Goal: Entertainment & Leisure: Consume media (video, audio)

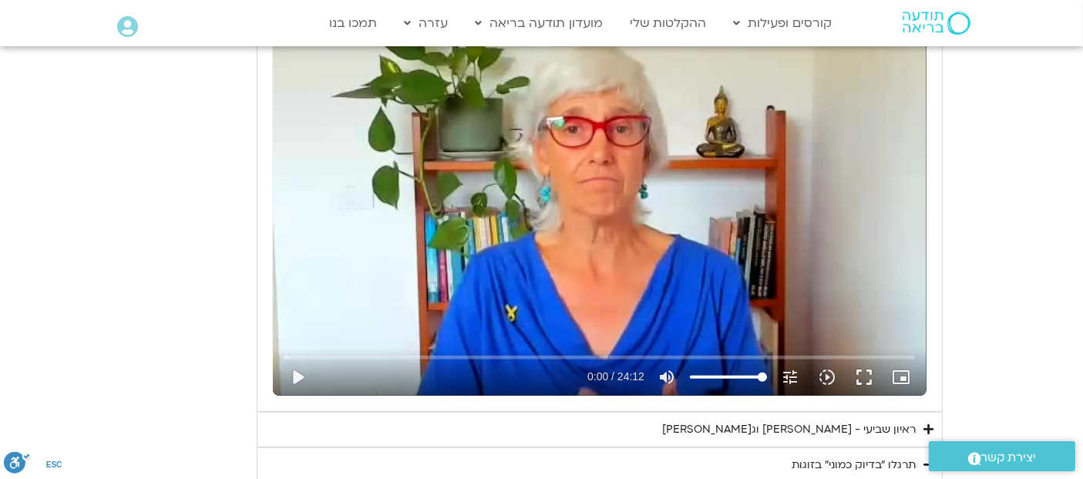
scroll to position [810, 0]
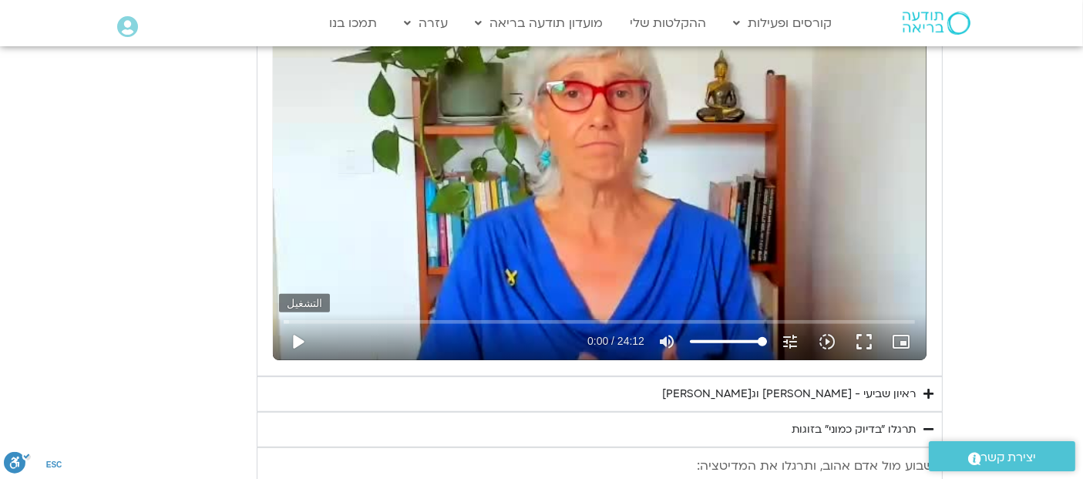
click at [292, 337] on button "play_arrow" at bounding box center [297, 341] width 37 height 37
type input "3712.76"
type input "0.006015"
type input "3712.76"
type input "0.104124"
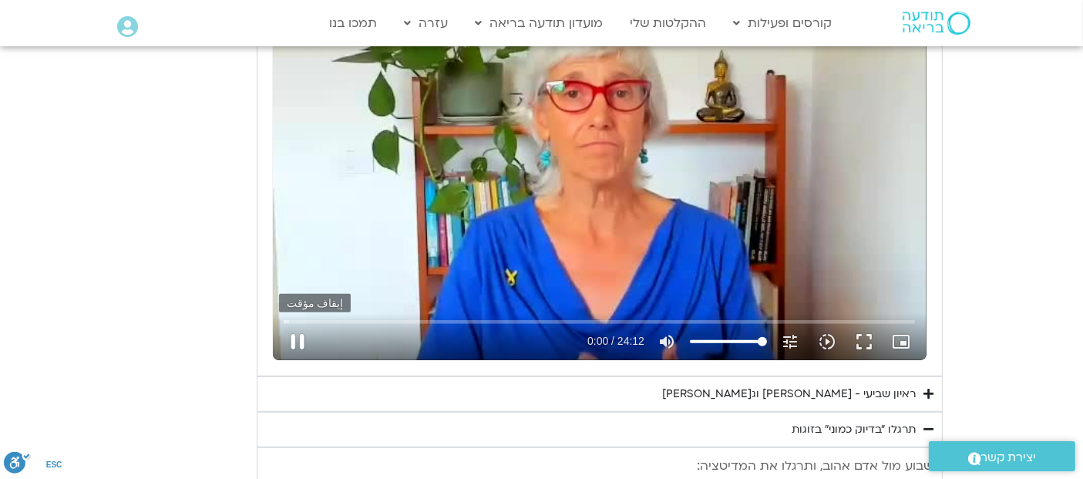
type input "3712.76"
type input "0.2397"
type input "3712.76"
type input "0.370272"
type input "3712.76"
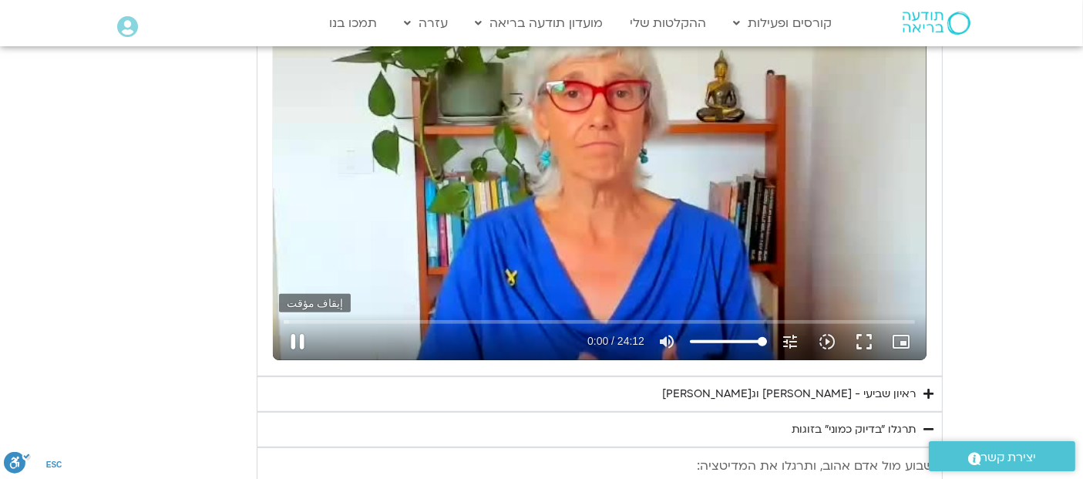
type input "0.505519"
type input "3712.76"
type input "0.652751"
type input "3712.76"
type input "0.786089"
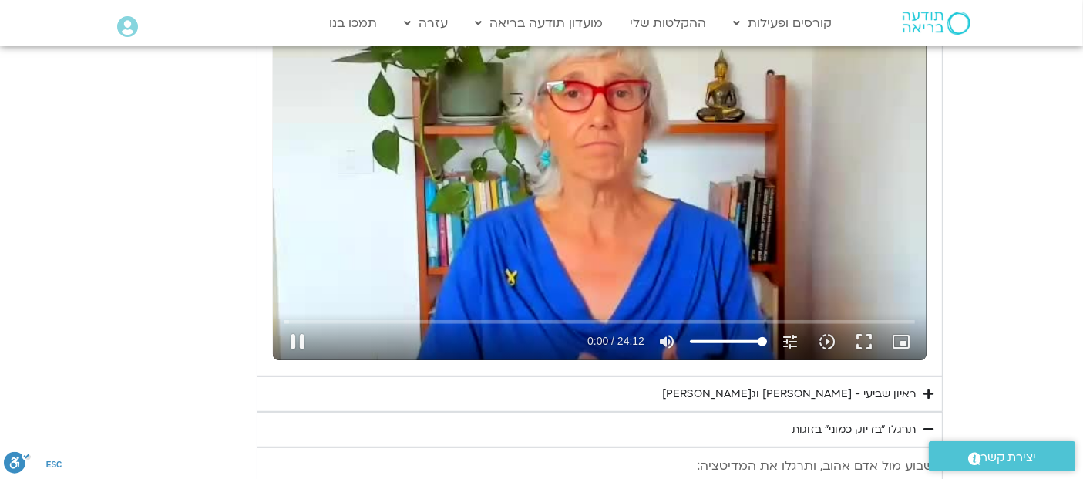
type input "3712.76"
type input "0.900979"
type input "3712.76"
type input "1.031783"
type input "3712.76"
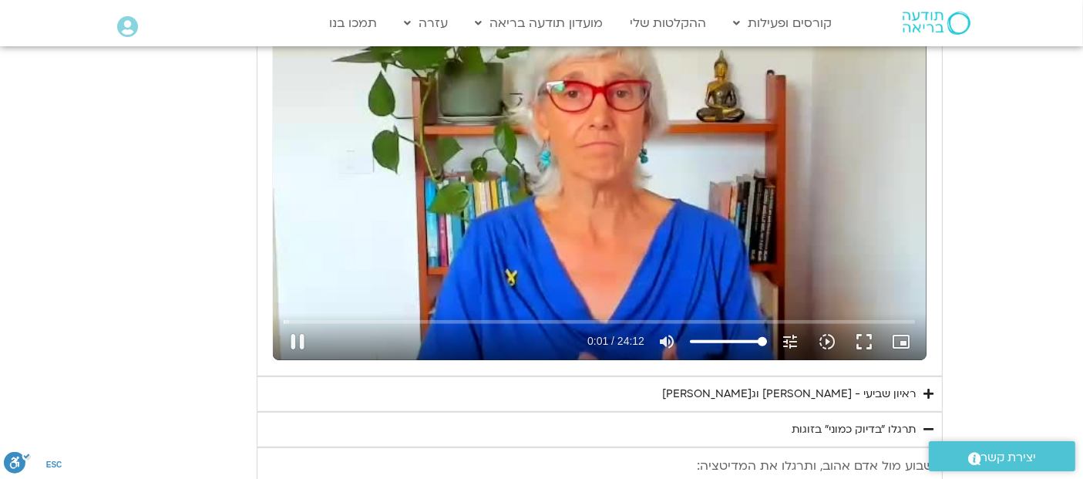
type input "1.160126"
type input "3712.76"
type input "1.30484"
type input "3712.76"
type input "1.431868"
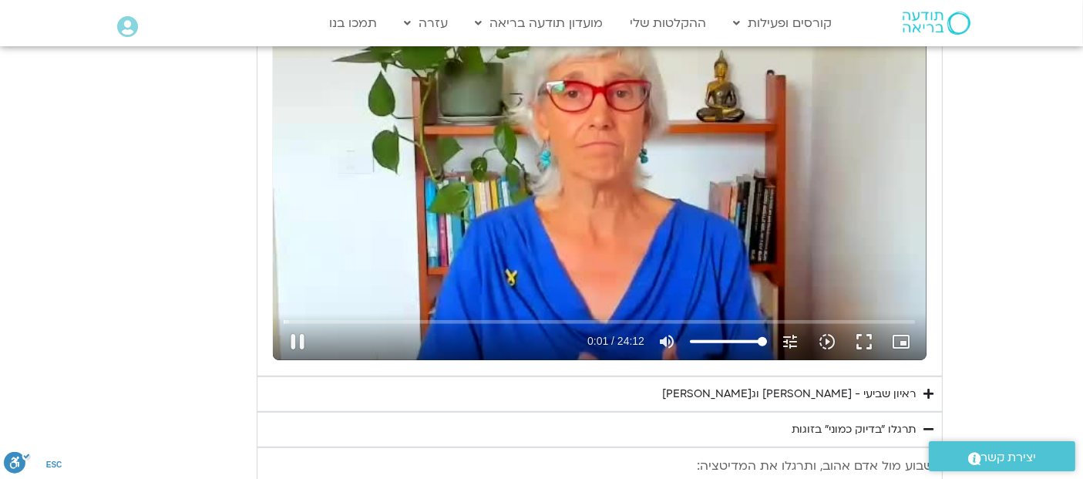
type input "3712.76"
type input "1.570529"
type input "3712.76"
type input "1.587985"
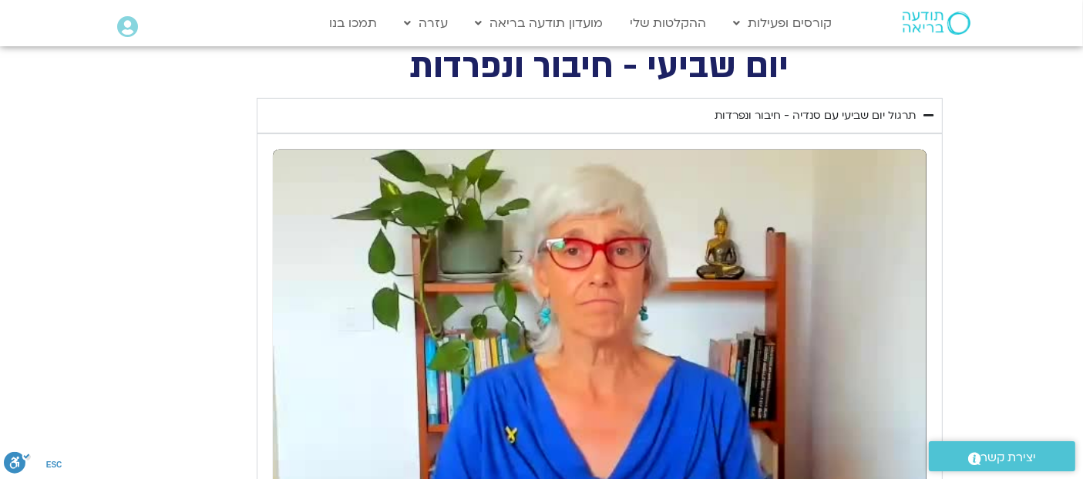
scroll to position [630, 0]
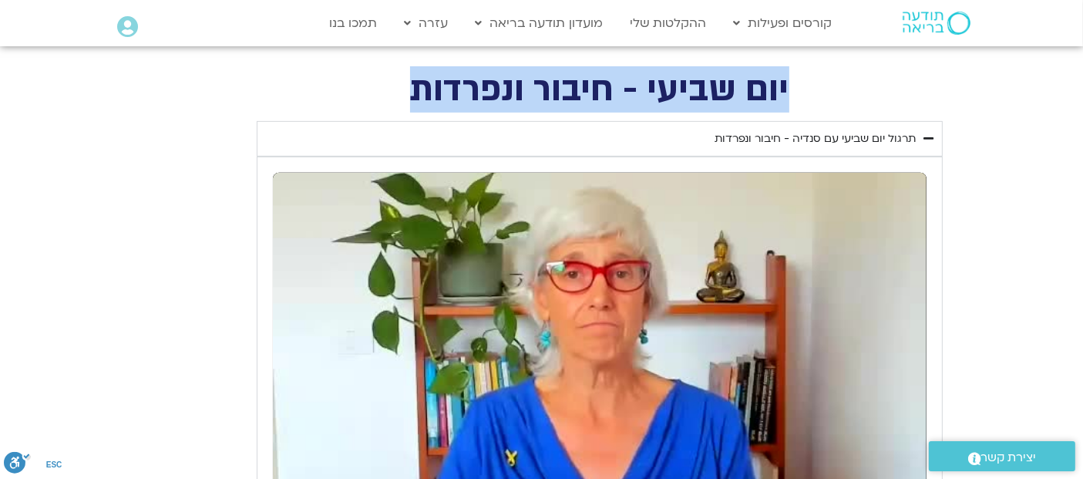
drag, startPoint x: 788, startPoint y: 82, endPoint x: 352, endPoint y: 68, distance: 436.4
copy h2 "יום שביעי - חיבור ונפרדות"
type input "3712.76"
type input "8.449593"
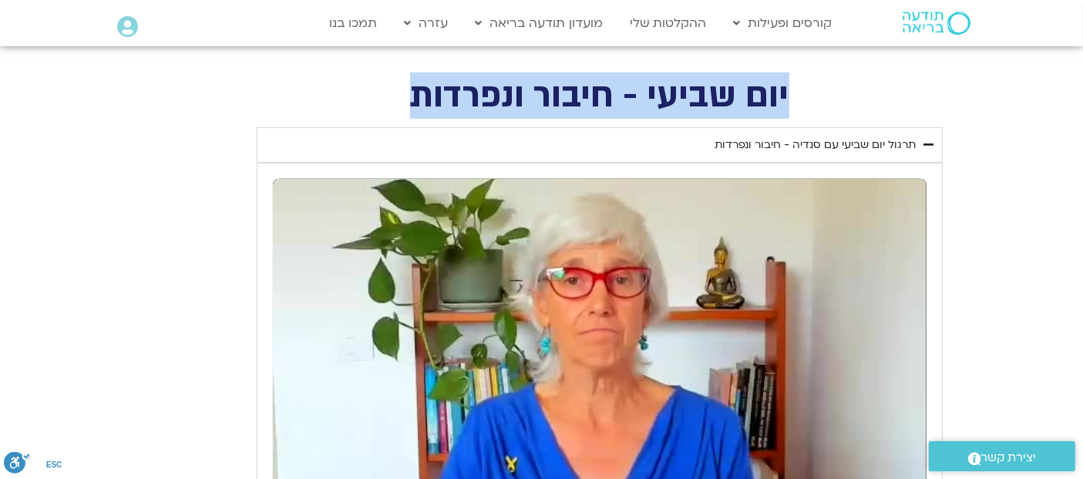
scroll to position [694, 0]
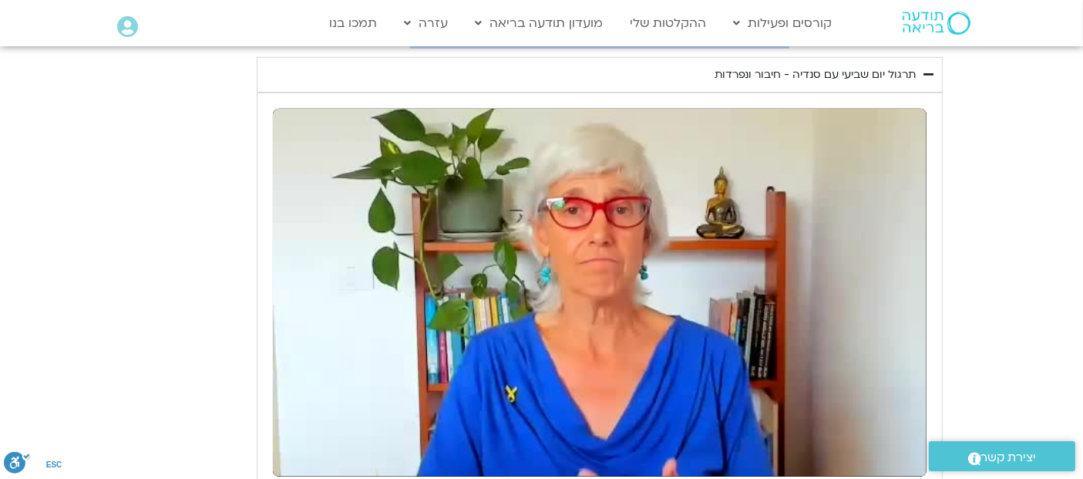
type input "3712.76"
type input "40.296003"
type input "3712.76"
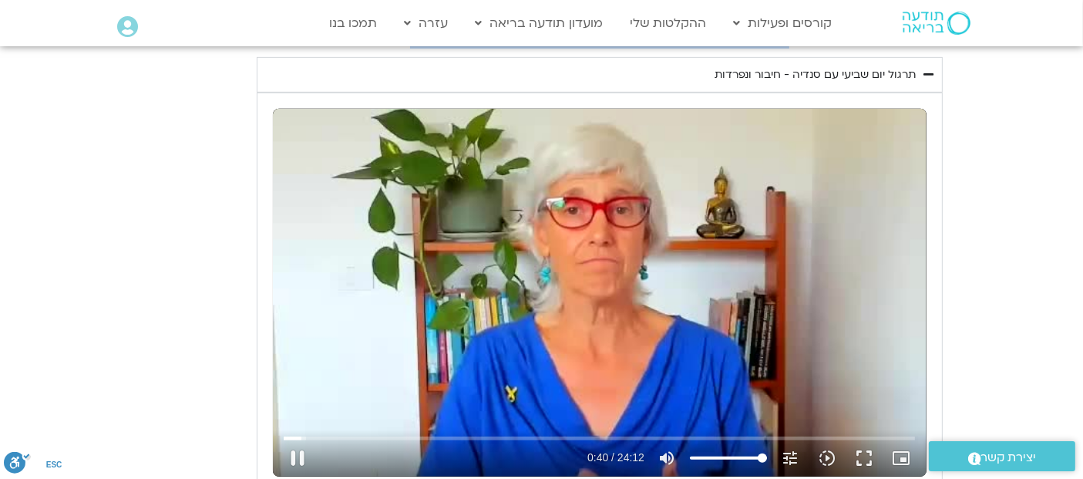
type input "40.415861"
type input "3712.76"
type input "40.54893"
type input "3712.76"
type input "40.696605"
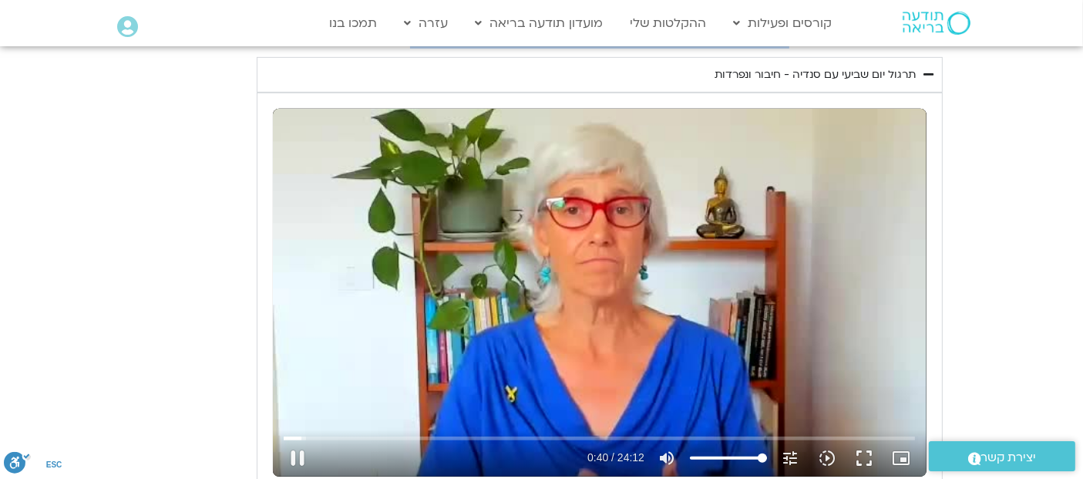
type input "3712.76"
type input "40.834989"
type input "3712.76"
type input "40.846248"
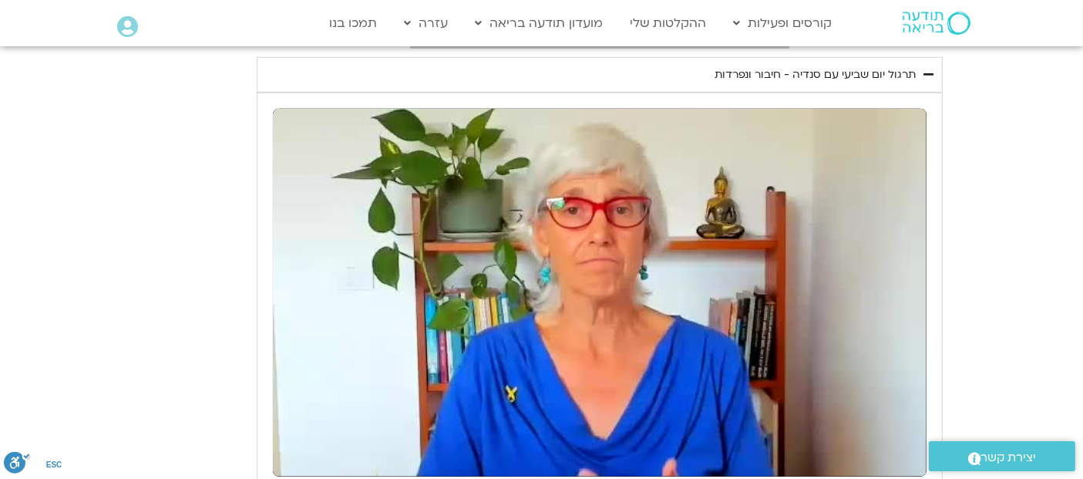
type input "3712.76"
type input "42.378211"
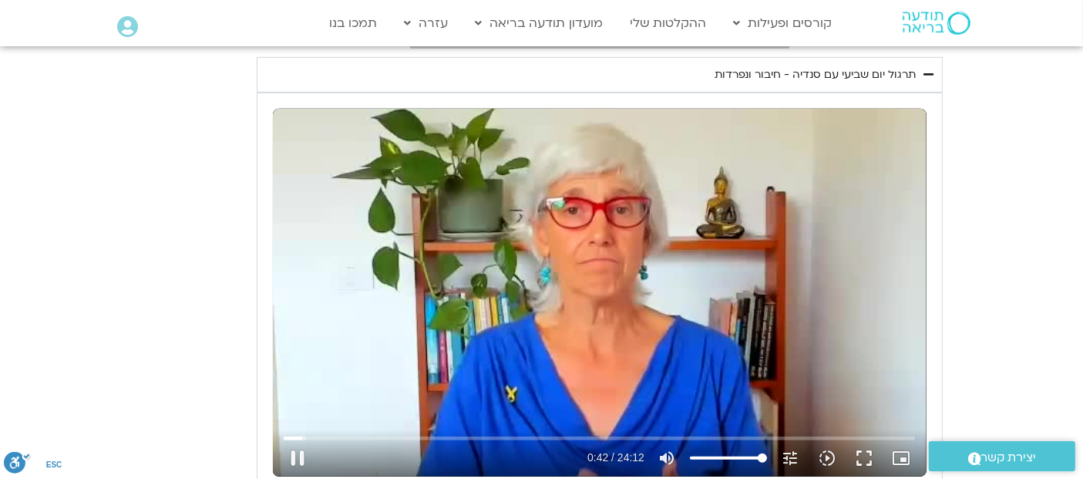
type input "3712.76"
type input "42.513405"
type input "3712.76"
type input "42.627736"
type input "3712.76"
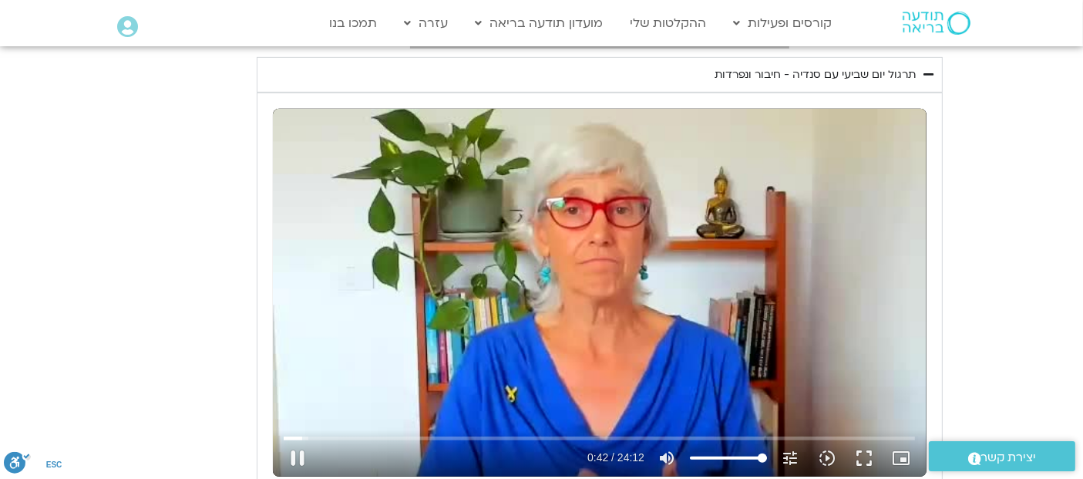
type input "42.76573"
type input "3712.76"
type input "42.898102"
type input "3712.76"
type input "43.032899"
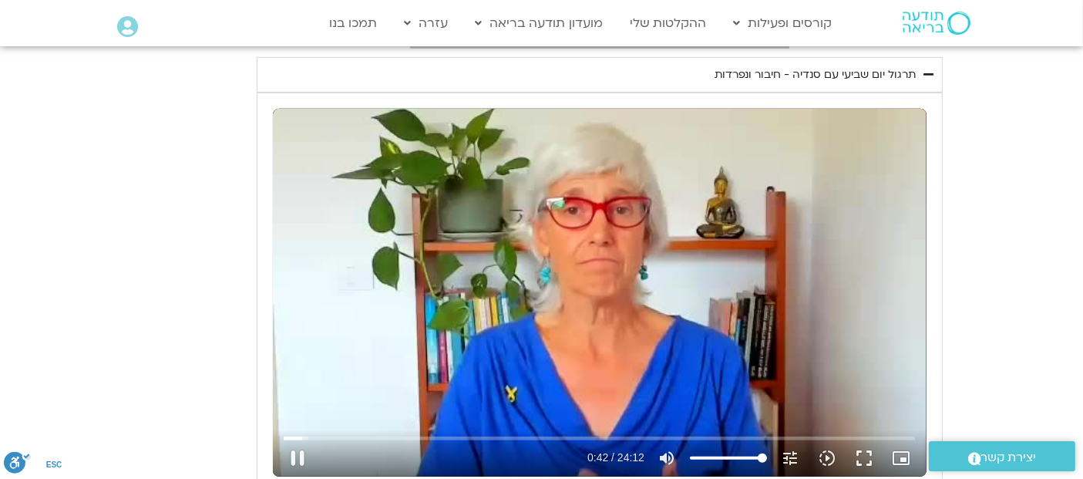
type input "3712.76"
type input "43.178067"
type input "3712.76"
type input "43.311651"
type input "3712.76"
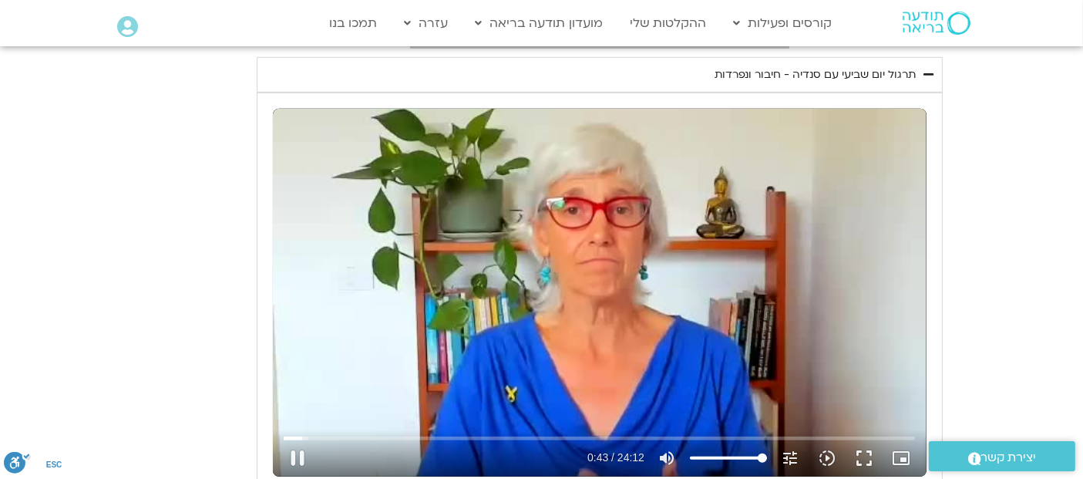
type input "43.436497"
type input "3712.76"
type input "43.446059"
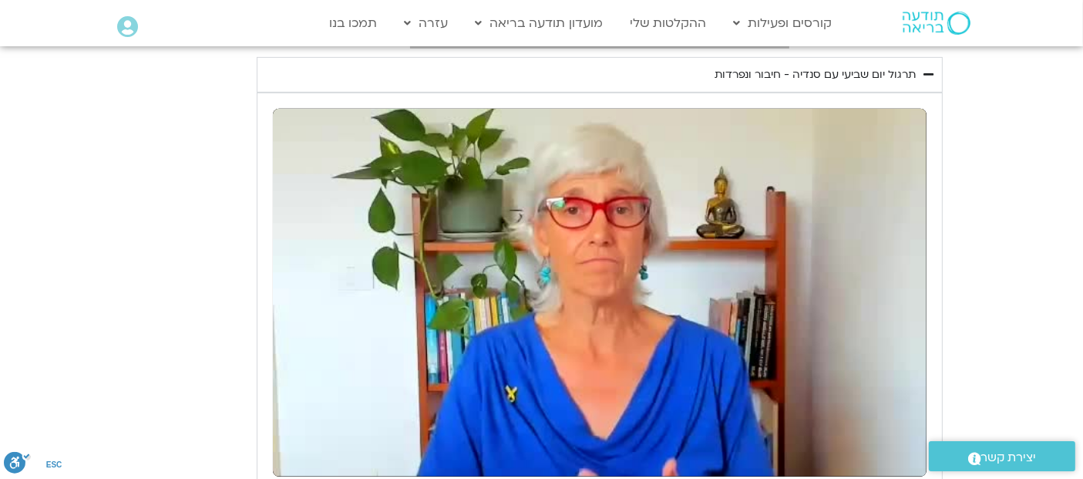
type input "3712.76"
type input "213.170521"
type input "3712.76"
type input "213.3116"
type input "3712.76"
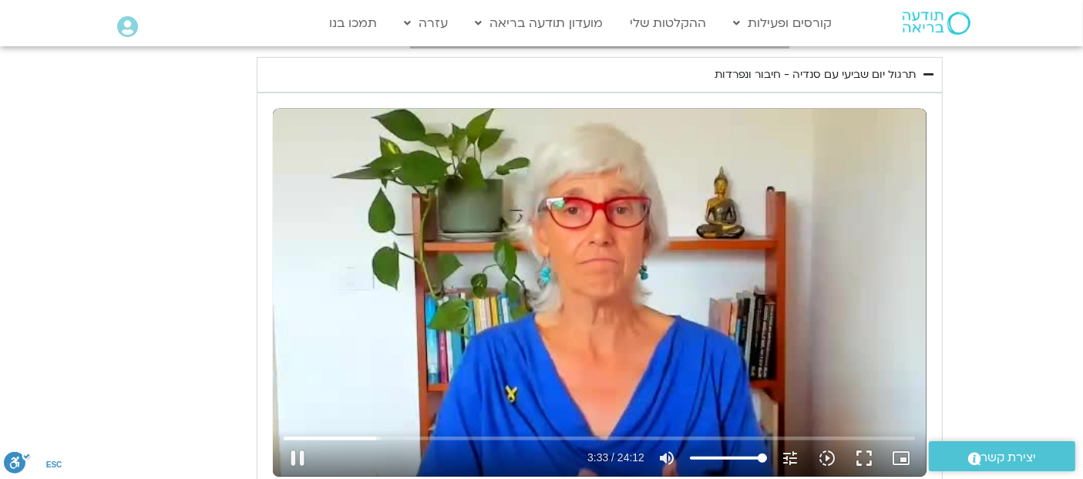
type input "213.448496"
type input "3712.76"
type input "213.579926"
type input "3712.76"
type input "213.712834"
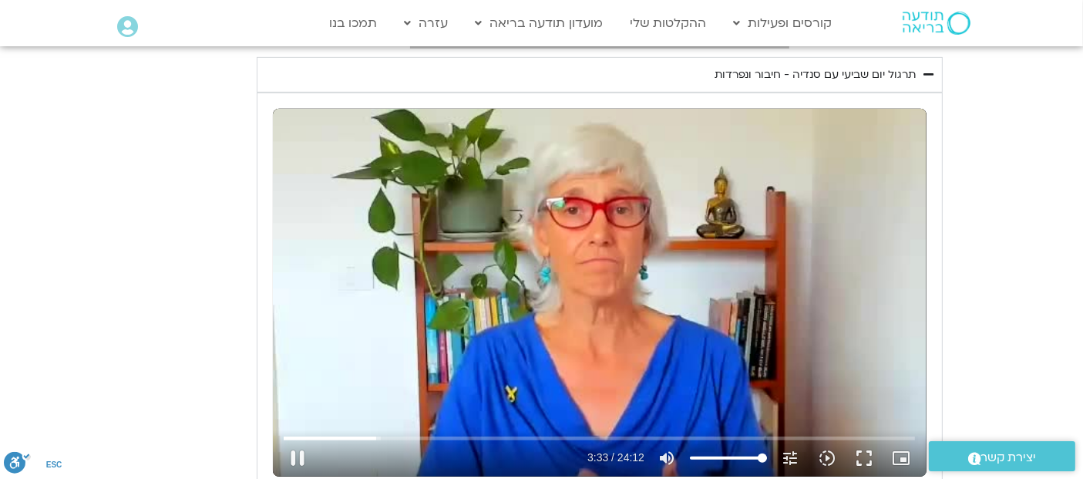
type input "3712.76"
type input "213.843438"
type input "3712.76"
type input "213.978441"
type input "3712.76"
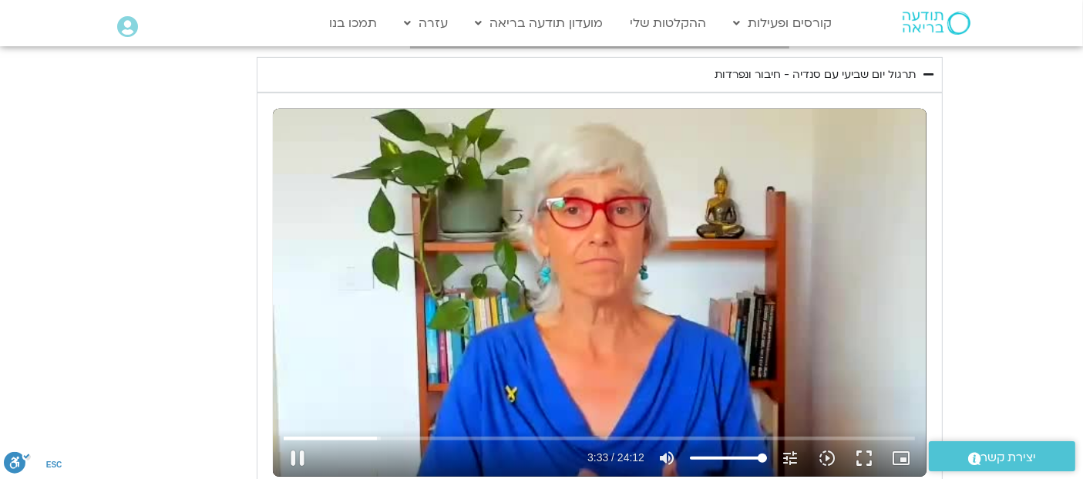
type input "214.111261"
type input "3712.76"
type input "214.246924"
type input "3712.76"
type input "214.506221"
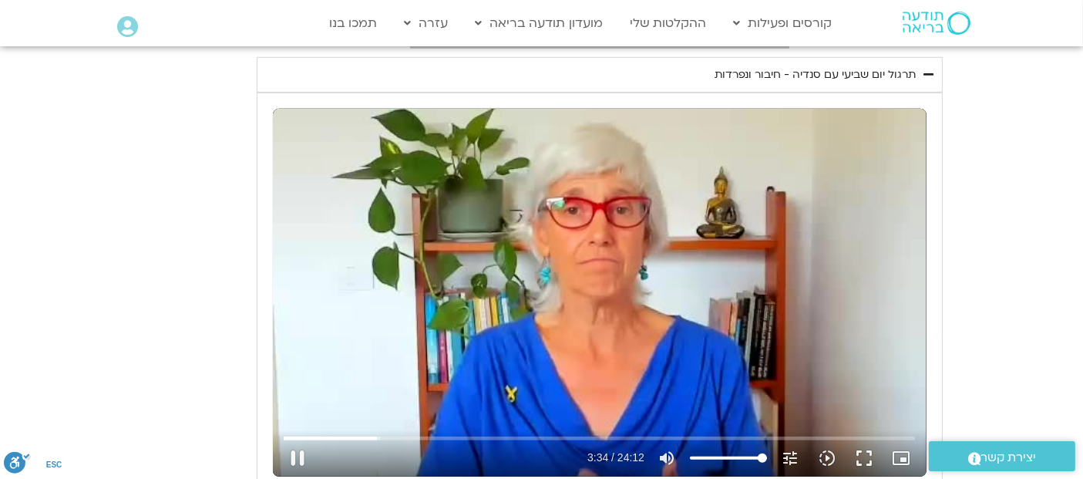
type input "3712.76"
type input "214.63622"
type input "3712.76"
type input "214.771999"
type input "3712.76"
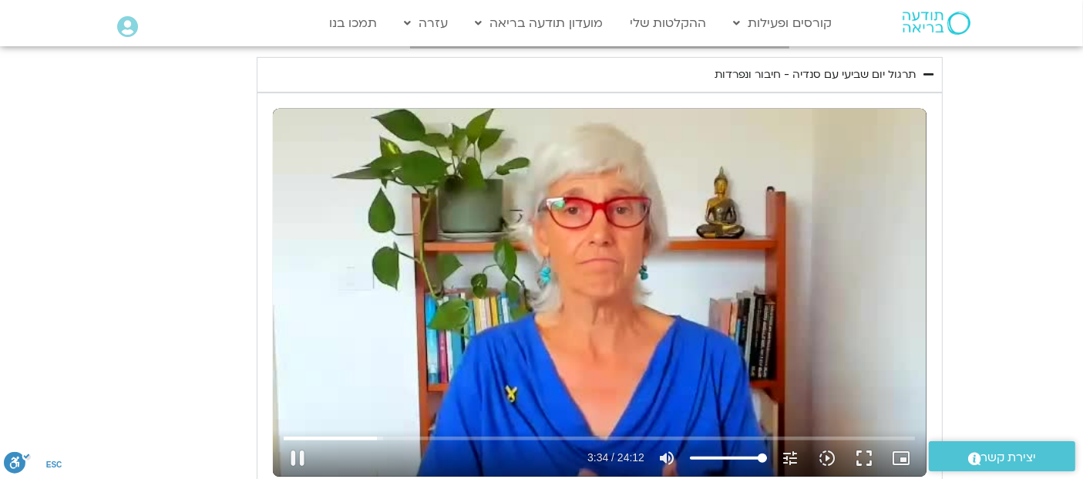
type input "214.898314"
type input "3712.76"
type input "215.162131"
type input "3712.76"
type input "215.293762"
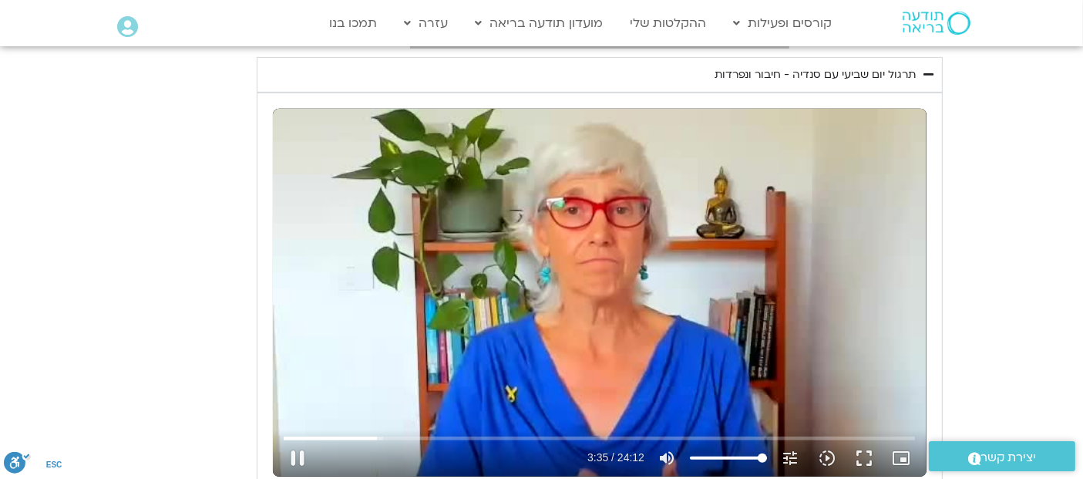
type input "3712.76"
type input "215.302142"
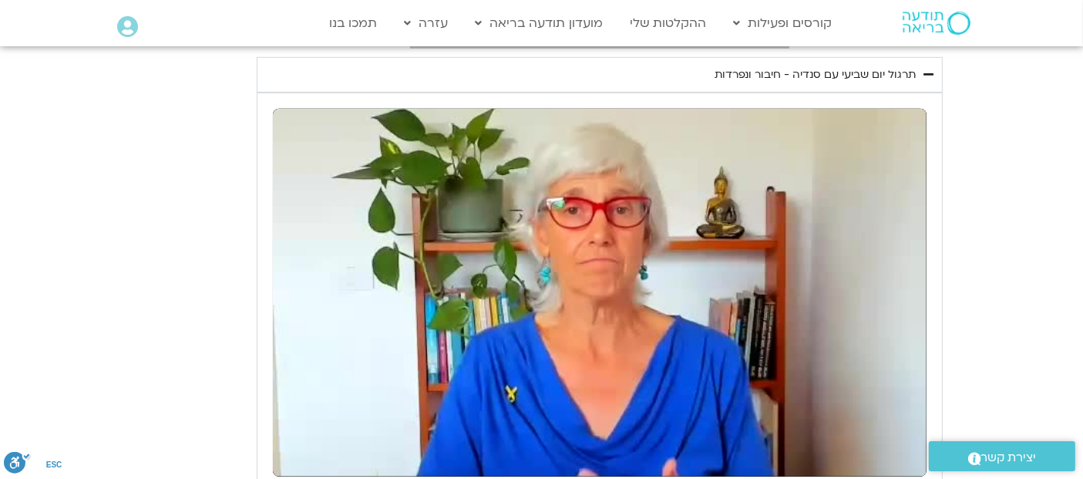
type input "3712.76"
type input "291.511297"
type input "3712.76"
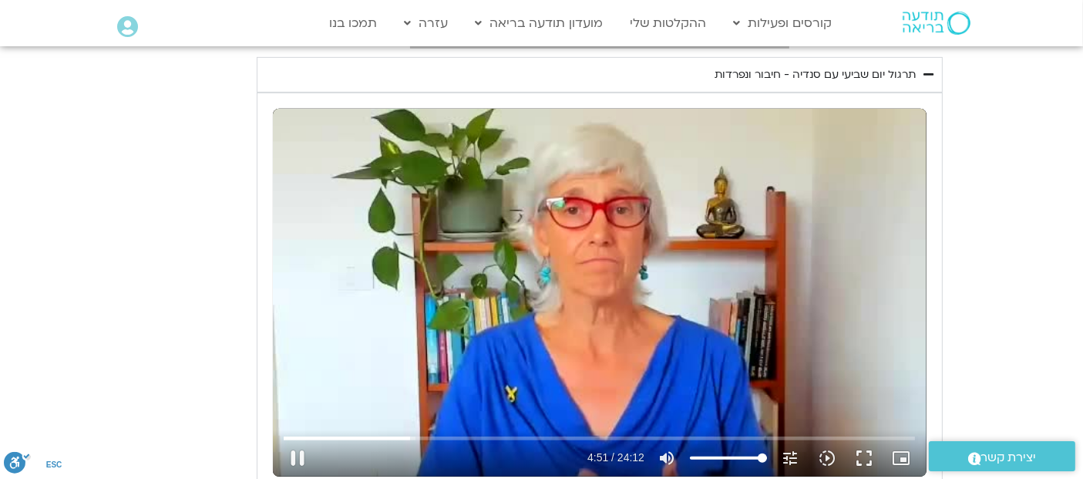
type input "291.64883"
type input "3712.76"
type input "291.677908"
type input "3712.76"
type input "291.788504"
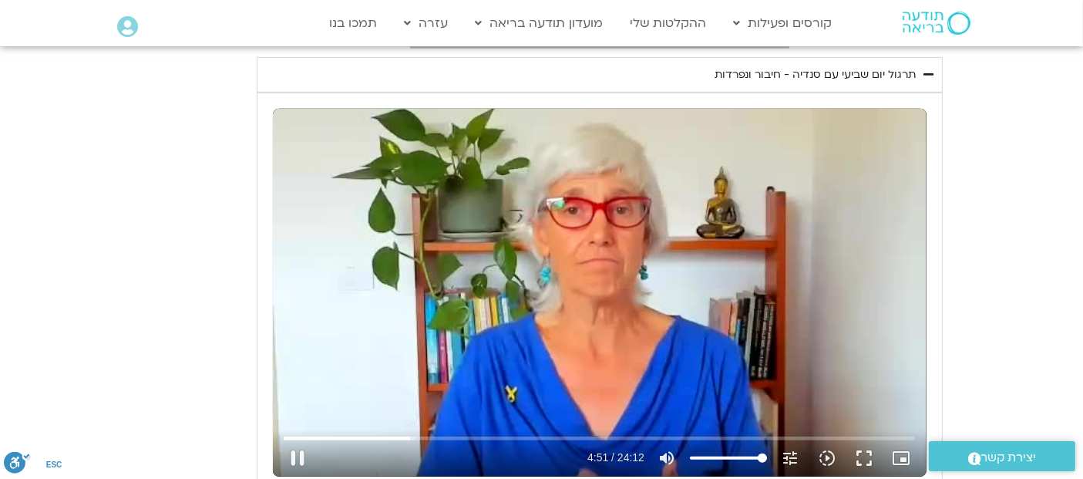
type input "3712.76"
type input "292.048"
type input "3712.76"
type input "292.180491"
type input "3712.76"
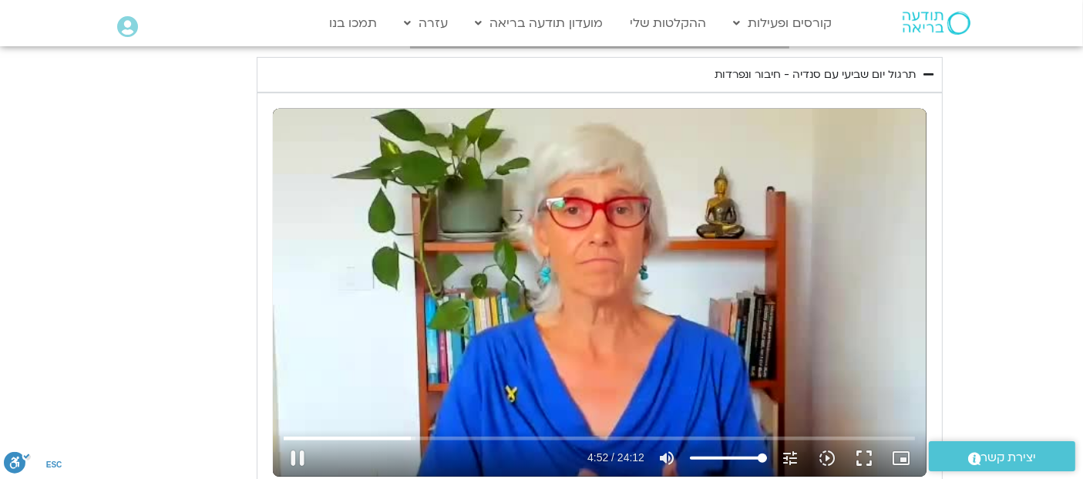
type input "292.313847"
type input "3712.76"
type input "292.447944"
type input "3712.76"
type input "292.696585"
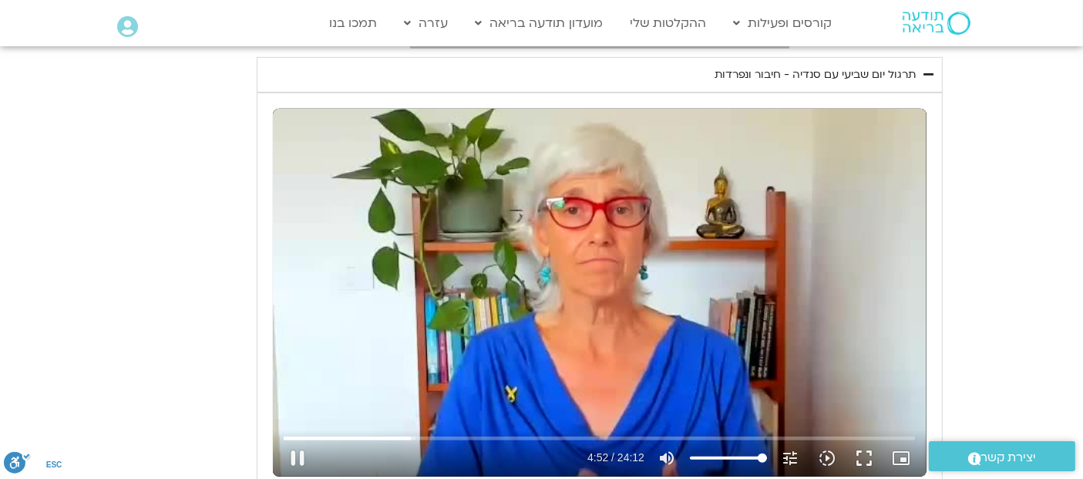
type input "3712.76"
type input "292.79411"
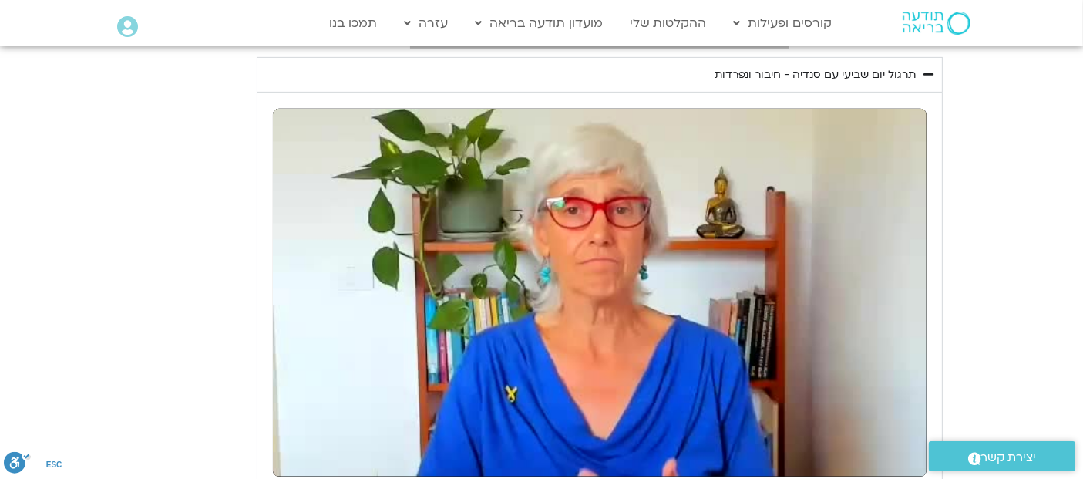
type input "3712.76"
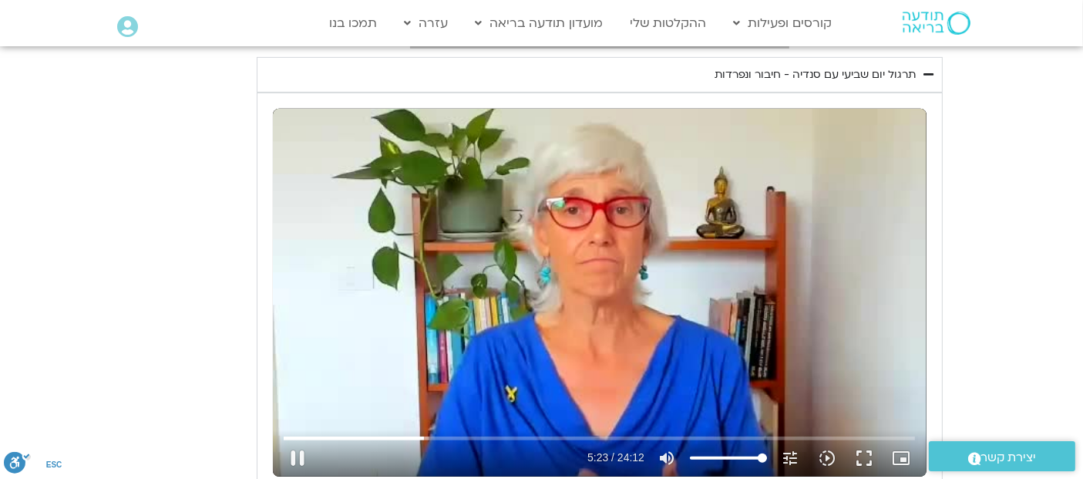
type input "323.683223"
type input "3712.76"
type input "323.765063"
type input "3712.76"
type input "323.819445"
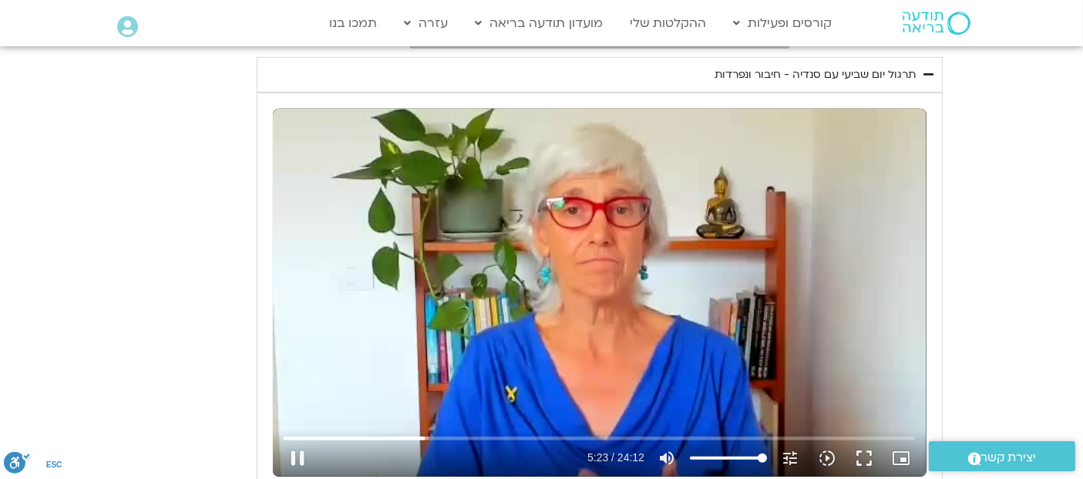
type input "3712.76"
type input "323.953516"
type input "3712.76"
type input "324.085769"
type input "3712.76"
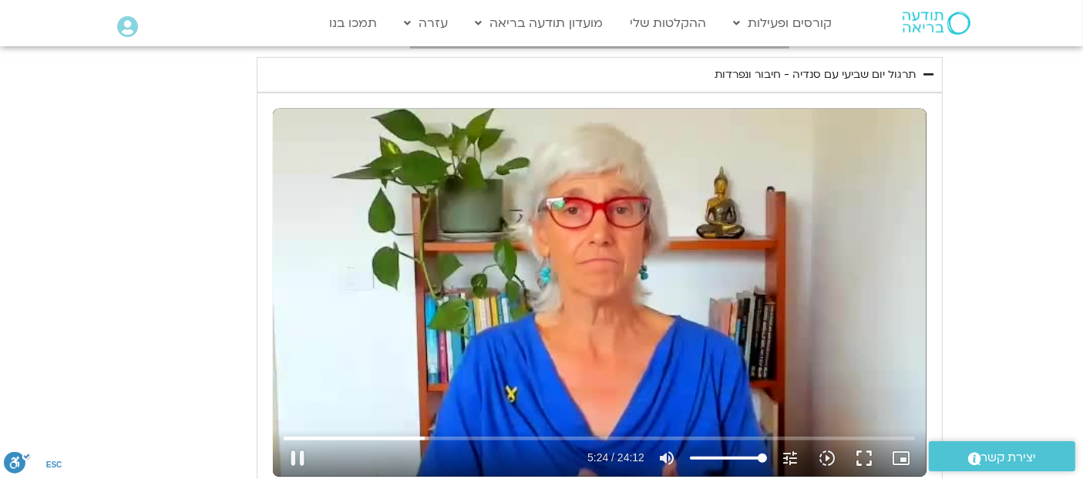
type input "324.21352"
type input "3712.76"
type input "324.342458"
type input "3712.76"
type input "324.468161"
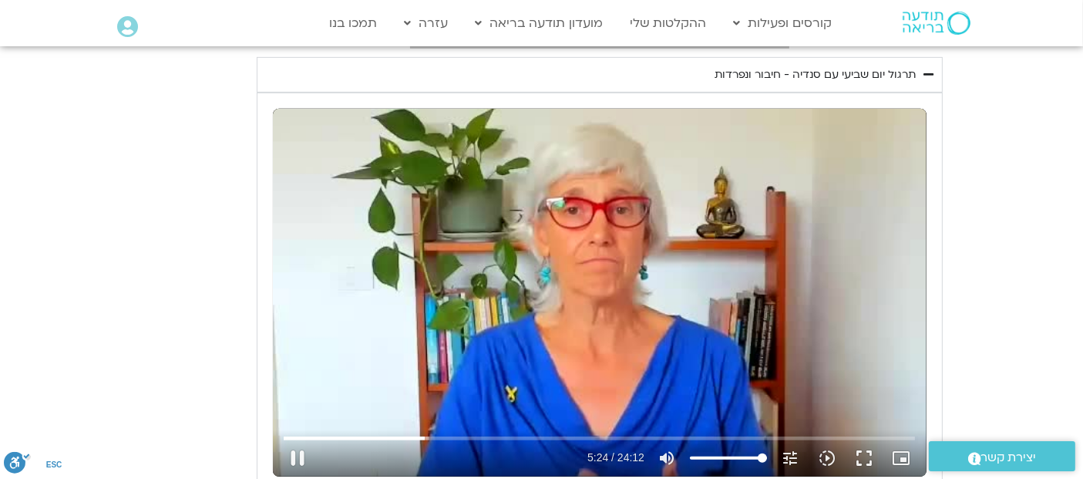
type input "3712.76"
type input "324.594876"
type input "3712.76"
type input "324.848747"
type input "3712.76"
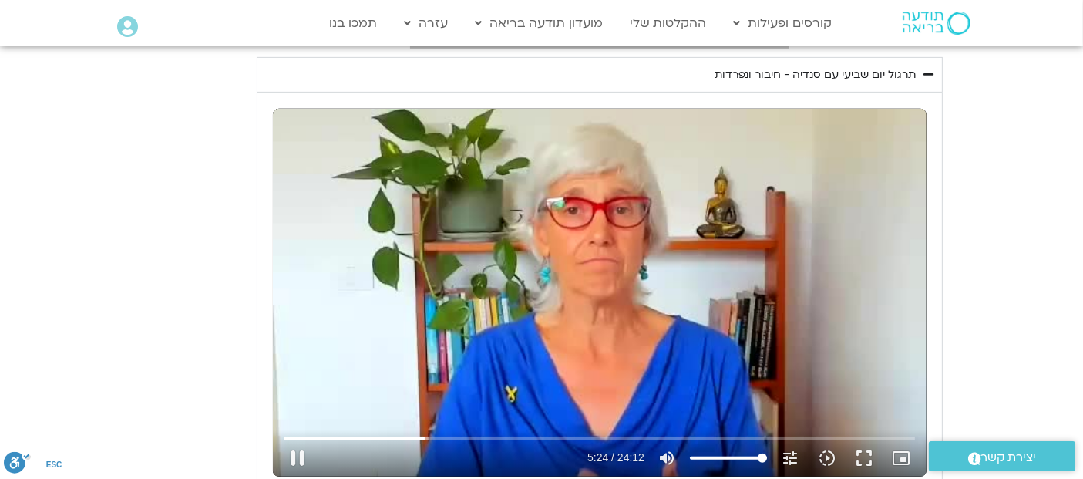
type input "324.881391"
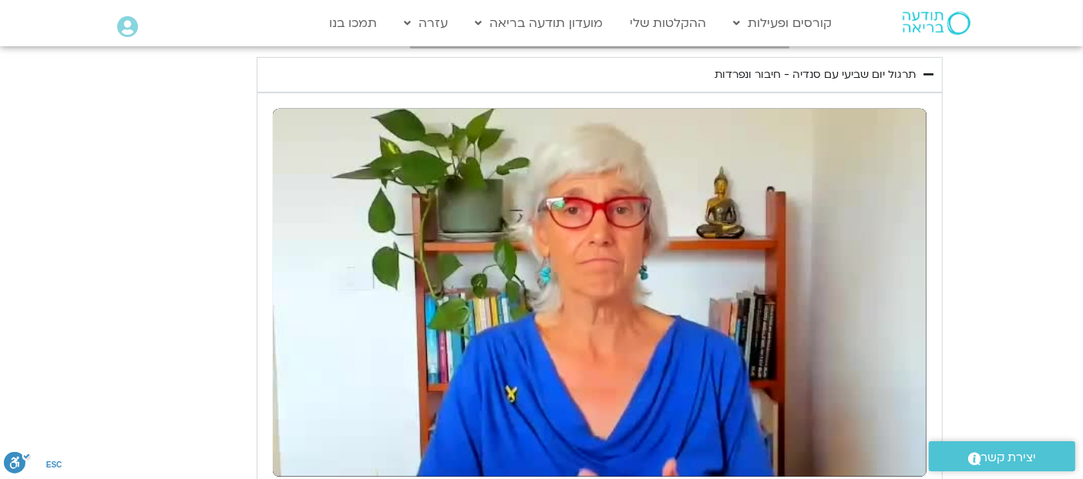
type input "3712.76"
type input "400.51939"
type input "3712.76"
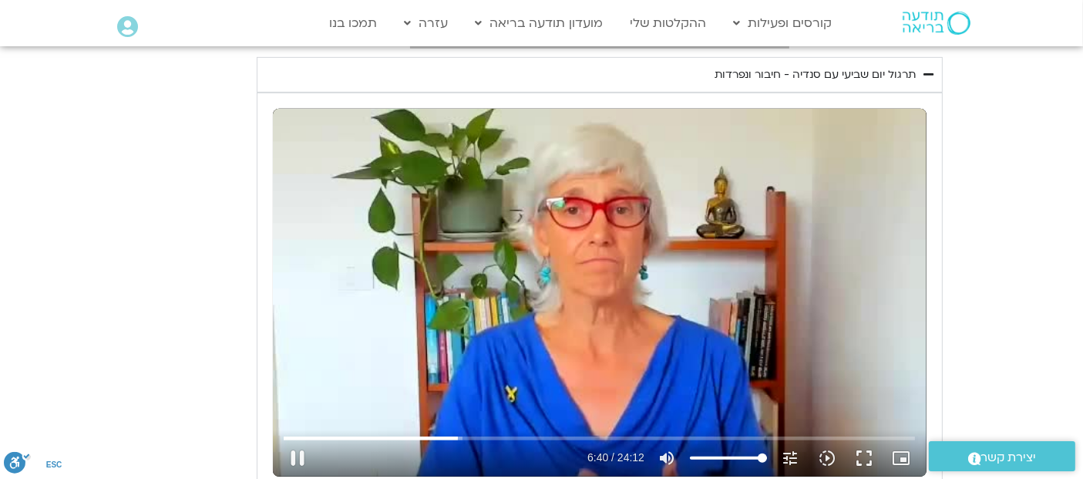
type input "400.635189"
type input "3712.76"
type input "400.734654"
type input "3712.76"
type input "400.783168"
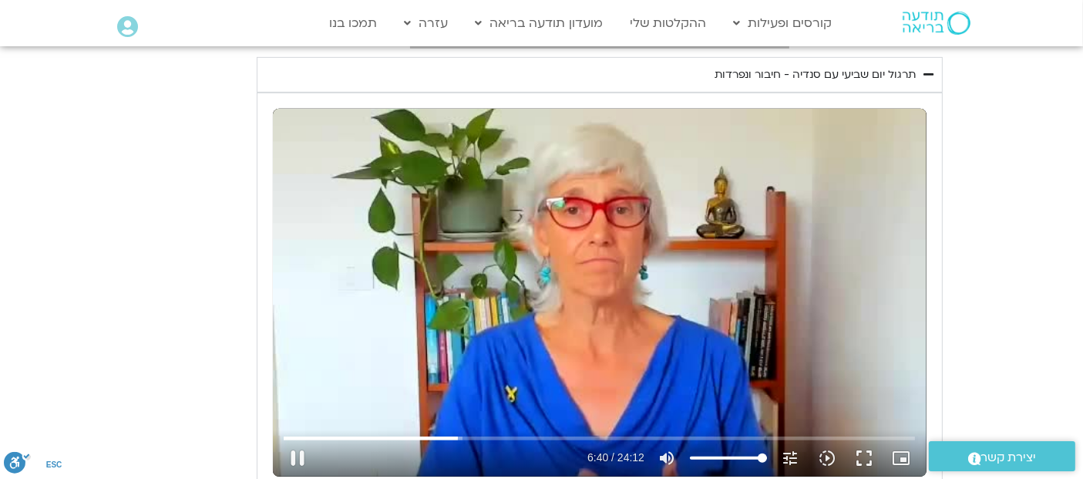
type input "3712.76"
type input "401.003532"
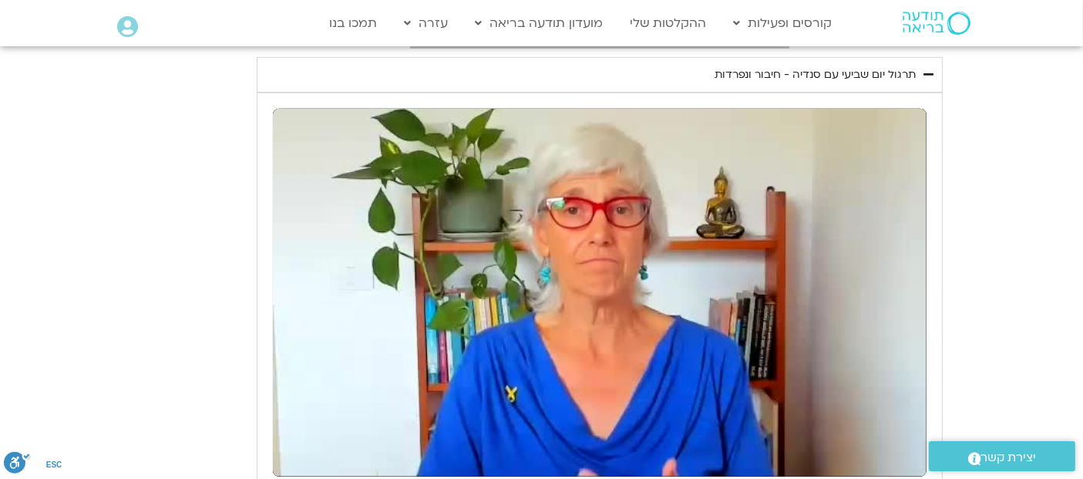
type input "3712.76"
type input "447.084143"
type input "3712.76"
type input "448.821317"
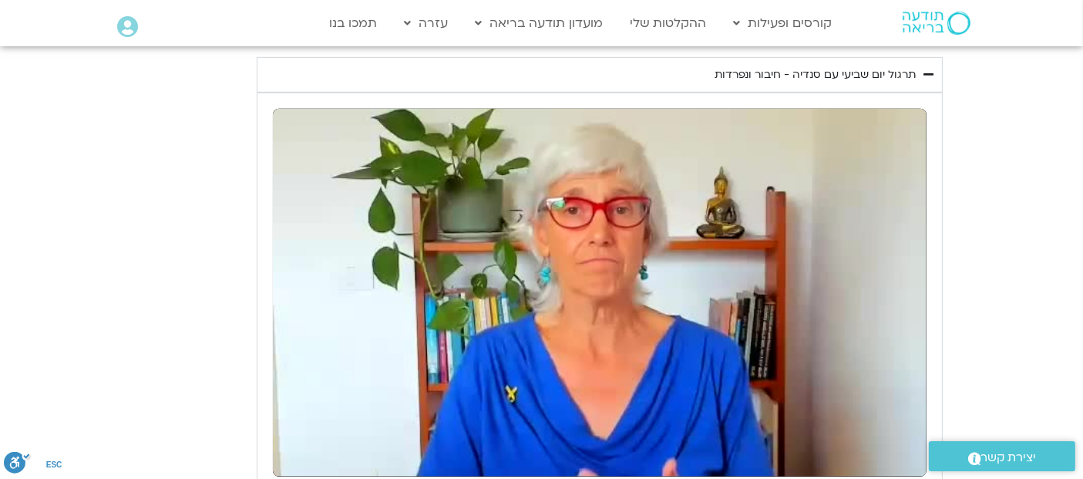
type input "3712.76"
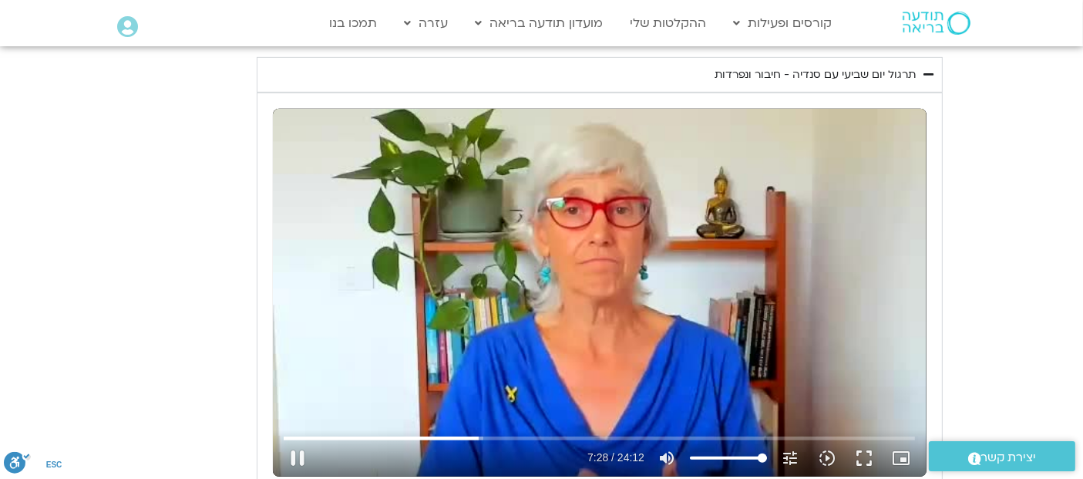
type input "448.955709"
type input "3712.76"
type input "449.0869"
type input "3712.76"
type input "449.222061"
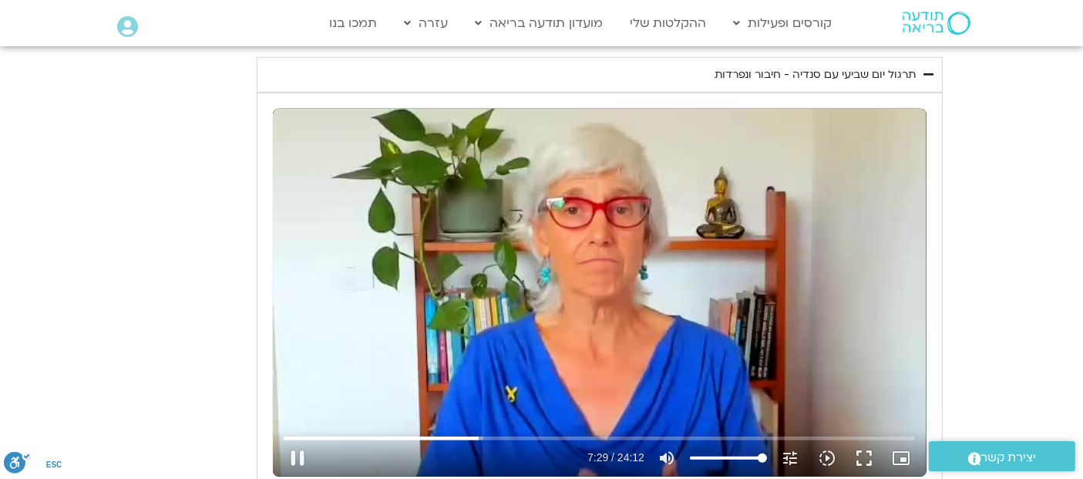
type input "3712.76"
type input "449.35263"
type input "3712.76"
click at [573, 328] on div "تخطّي الإعلان 8:01 pause 7:29 / 24:12 volume_up كتم الصوت tune درجة الدقة تلقائ…" at bounding box center [599, 293] width 653 height 368
type input "449.401258"
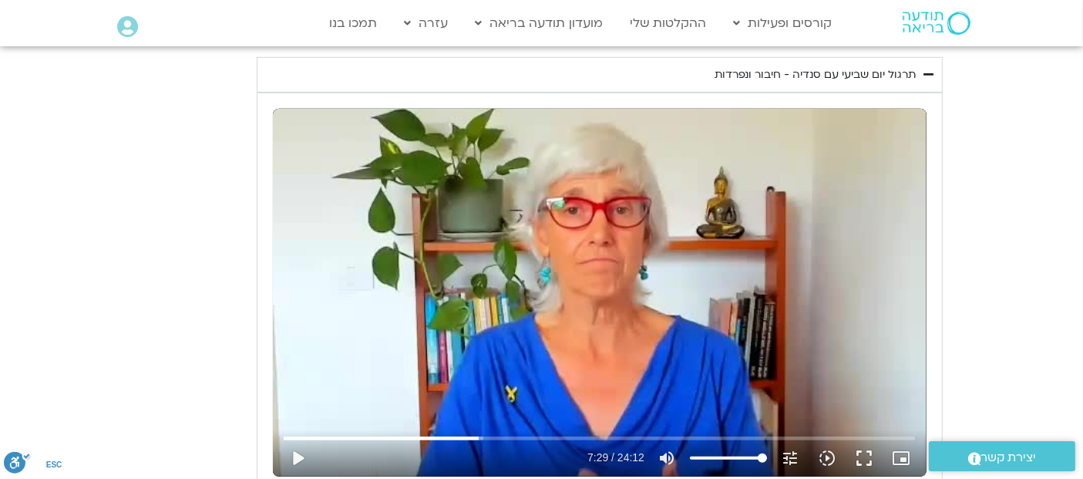
type input "3712.76"
